Goal: Transaction & Acquisition: Purchase product/service

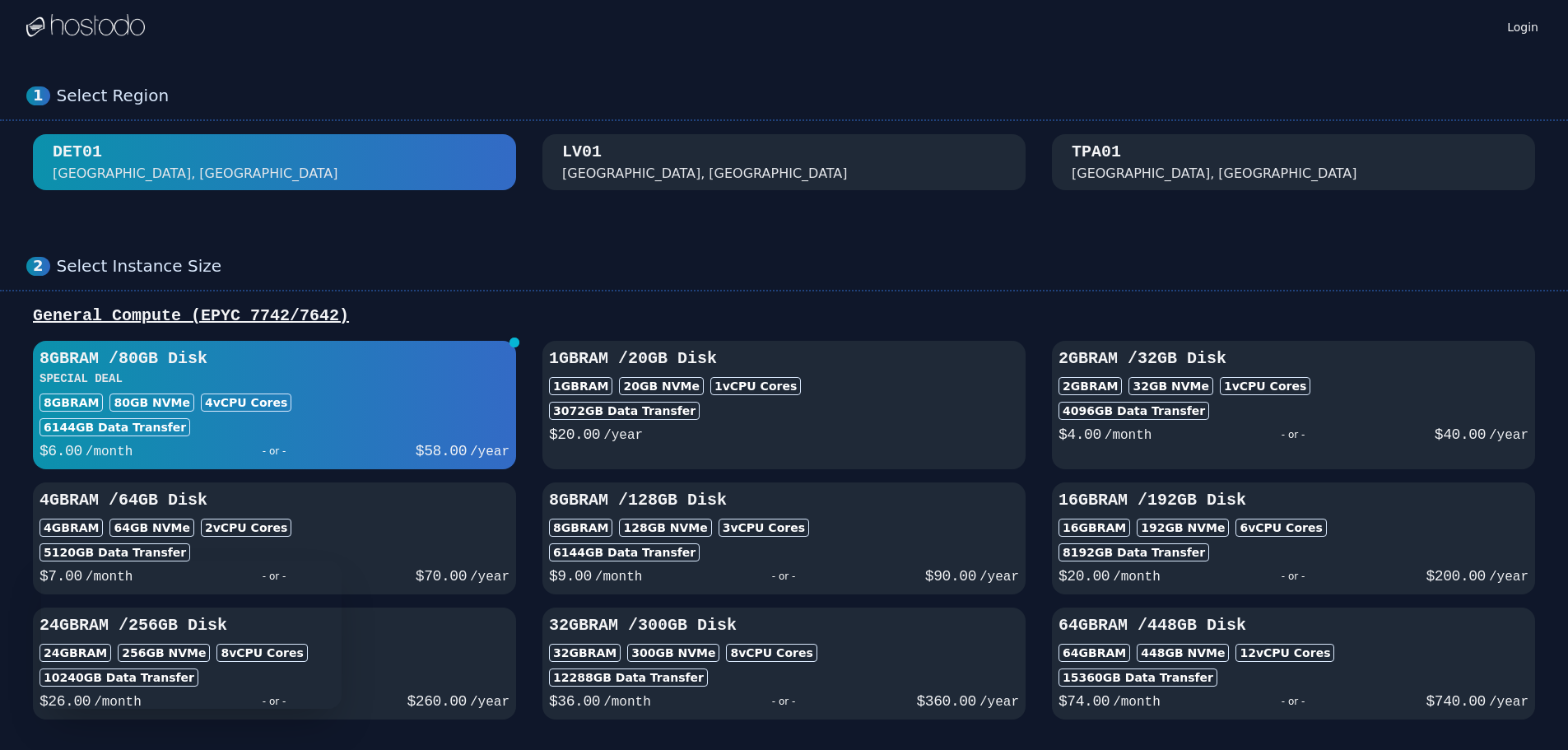
click at [1143, 163] on div "TPA01 [GEOGRAPHIC_DATA], [GEOGRAPHIC_DATA]" at bounding box center [1293, 162] width 444 height 43
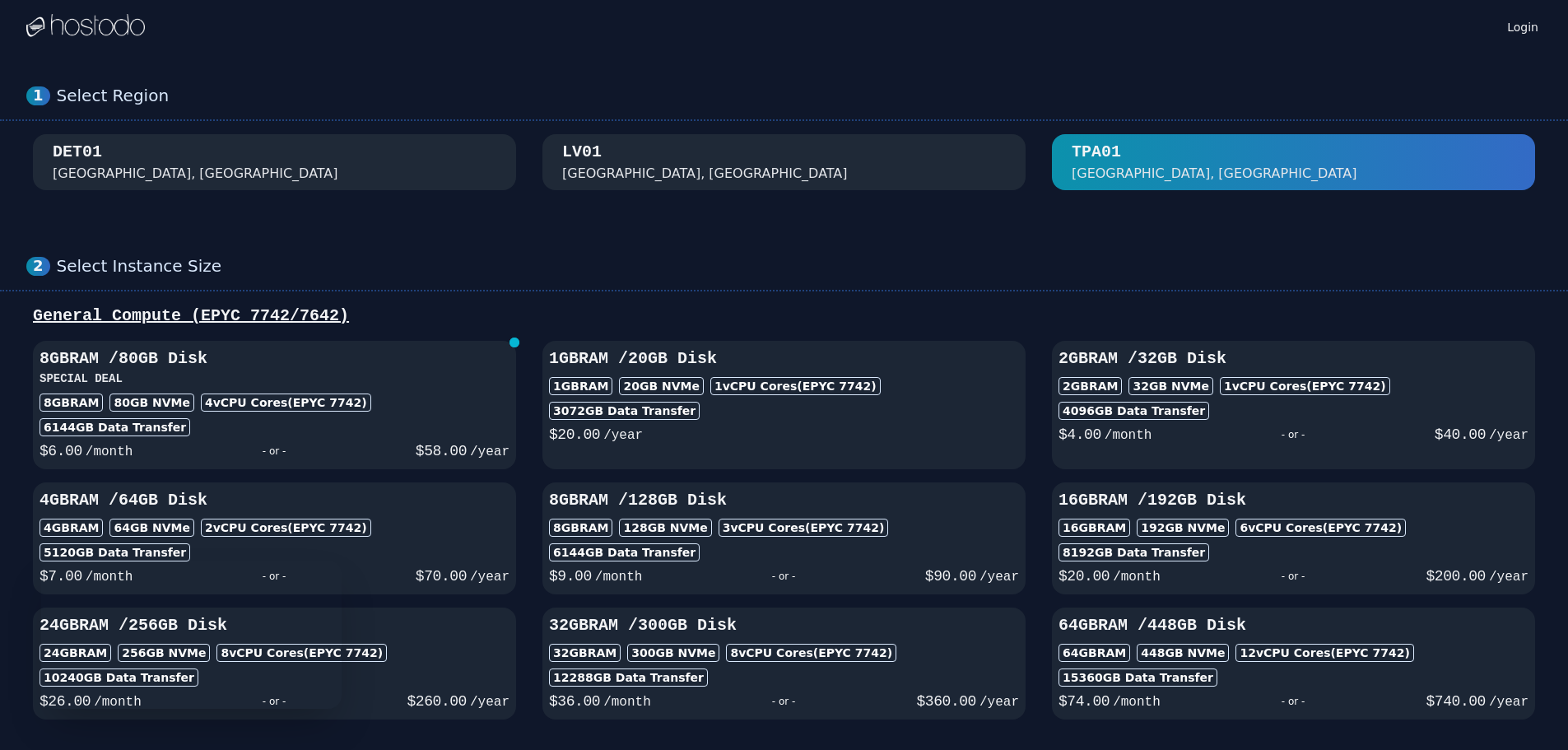
click at [710, 162] on div "[GEOGRAPHIC_DATA], [GEOGRAPHIC_DATA]" at bounding box center [784, 162] width 444 height 43
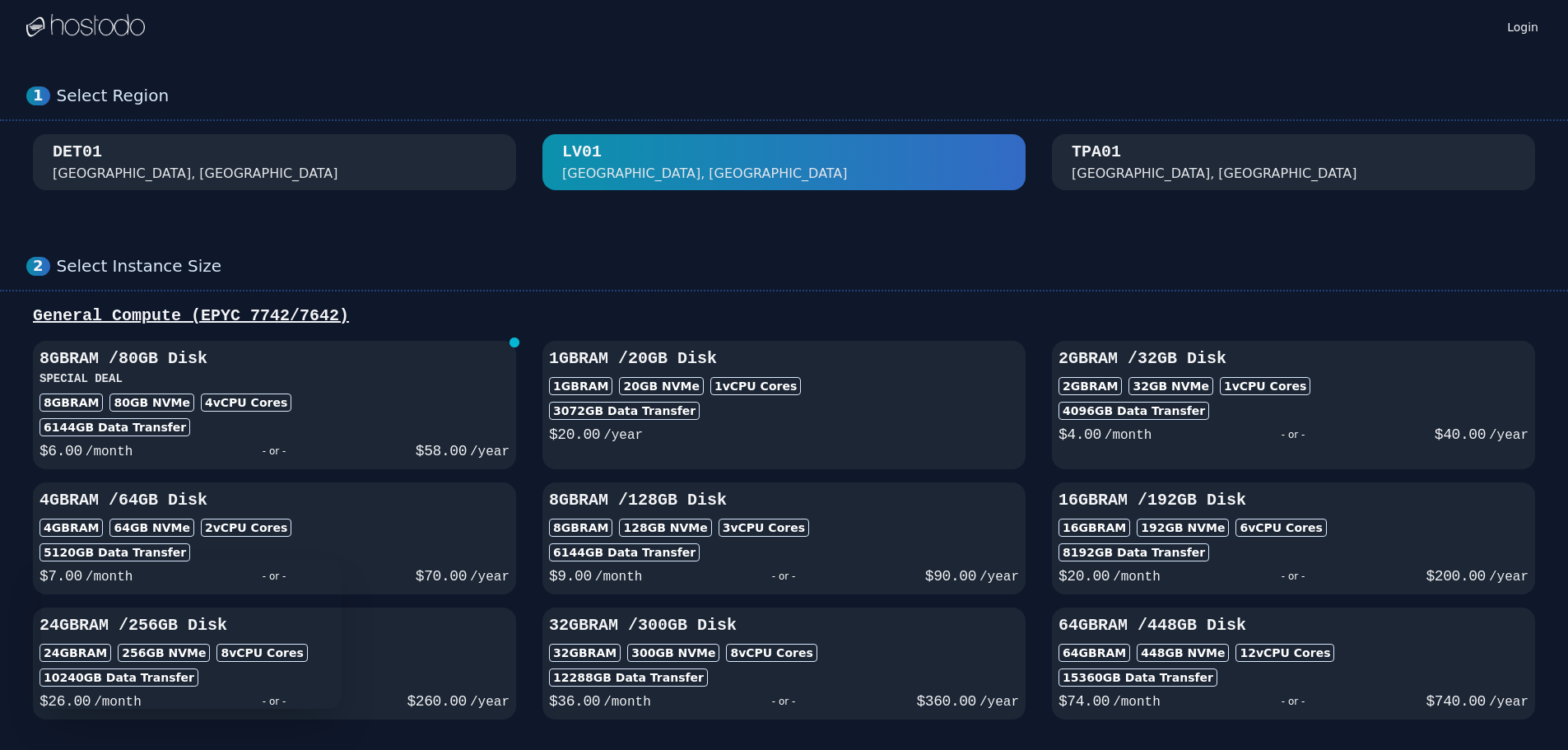
click at [465, 163] on div "DET01 [GEOGRAPHIC_DATA], [GEOGRAPHIC_DATA]" at bounding box center [275, 162] width 444 height 43
